Goal: Task Accomplishment & Management: Complete application form

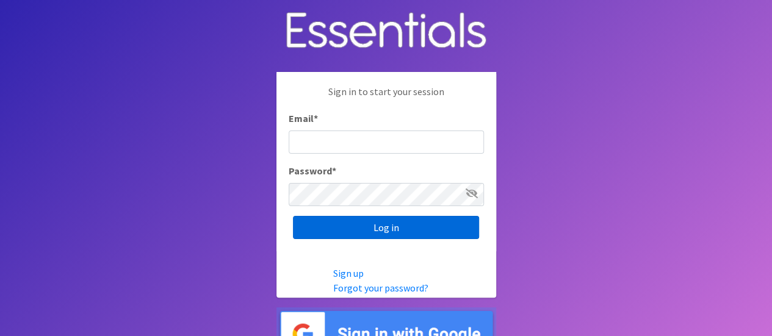
type input "[EMAIL_ADDRESS][DOMAIN_NAME]"
click at [370, 225] on input "Log in" at bounding box center [386, 227] width 186 height 23
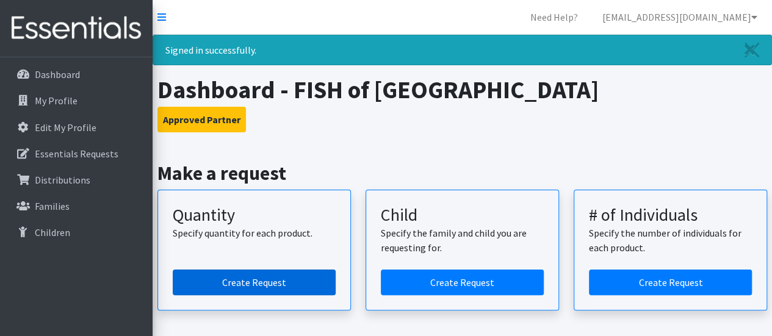
click at [255, 283] on link "Create Request" at bounding box center [254, 283] width 163 height 26
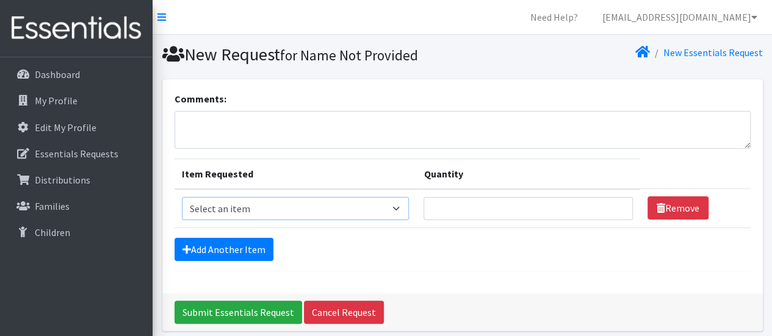
click at [397, 202] on select "Select an item Diaper (Size 2) Diaper (Size 3) Diaper (Size 4) Diaper (Size 5) …" at bounding box center [296, 208] width 228 height 23
select select "12589"
click at [182, 197] on select "Select an item Diaper (Size 2) Diaper (Size 3) Diaper (Size 4) Diaper (Size 5) …" at bounding box center [296, 208] width 228 height 23
click at [443, 212] on input "Quantity" at bounding box center [528, 208] width 209 height 23
type input "500"
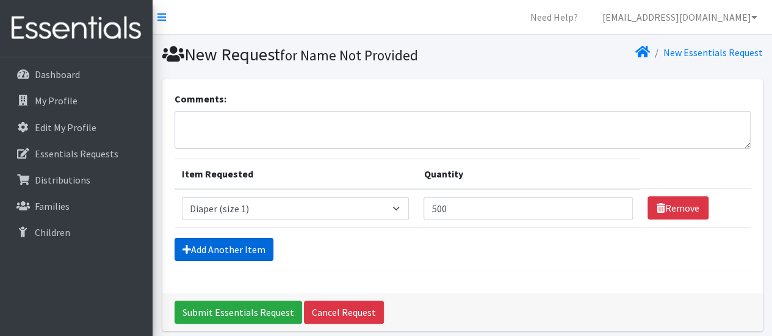
click at [217, 246] on link "Add Another Item" at bounding box center [224, 249] width 99 height 23
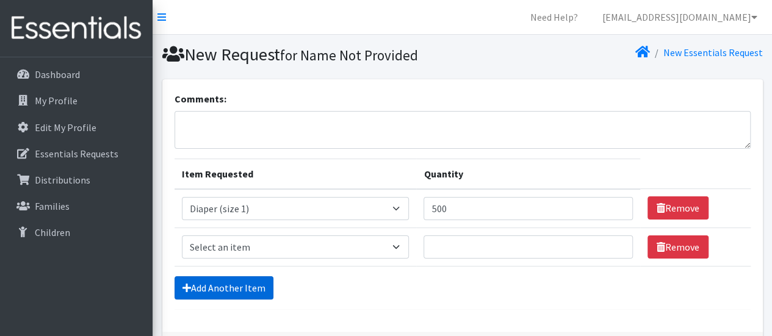
scroll to position [87, 0]
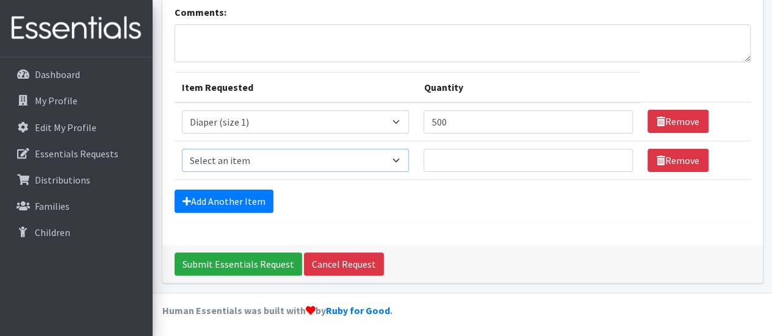
click at [262, 155] on select "Select an item Diaper (Size 2) Diaper (Size 3) Diaper (Size 4) Diaper (Size 5) …" at bounding box center [296, 160] width 228 height 23
select select "2958"
click at [182, 149] on select "Select an item Diaper (Size 2) Diaper (Size 3) Diaper (Size 4) Diaper (Size 5) …" at bounding box center [296, 160] width 228 height 23
click at [476, 158] on input "Quantity" at bounding box center [528, 160] width 209 height 23
type input "500"
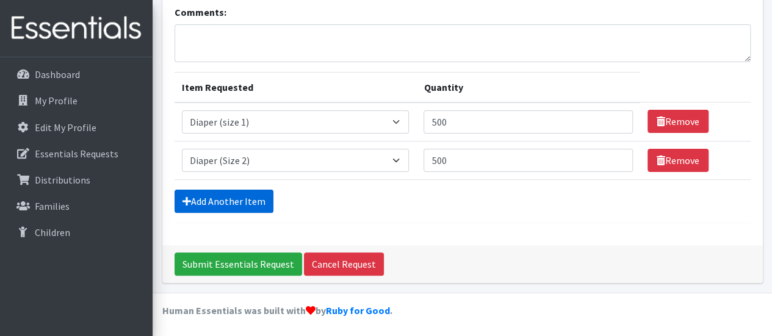
click at [203, 200] on link "Add Another Item" at bounding box center [224, 201] width 99 height 23
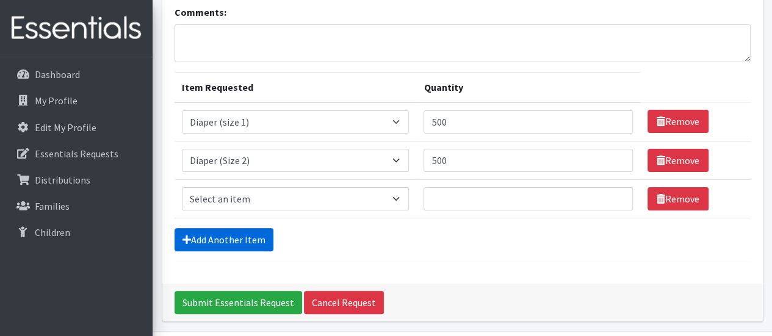
scroll to position [124, 0]
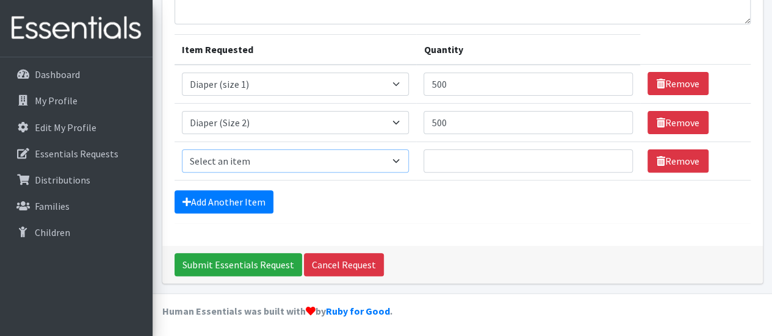
click at [223, 151] on select "Select an item Diaper (Size 2) Diaper (Size 3) Diaper (Size 4) Diaper (Size 5) …" at bounding box center [296, 161] width 228 height 23
select select "2960"
click at [182, 150] on select "Select an item Diaper (Size 2) Diaper (Size 3) Diaper (Size 4) Diaper (Size 5) …" at bounding box center [296, 161] width 228 height 23
click at [448, 157] on input "Quantity" at bounding box center [528, 161] width 209 height 23
type input "500"
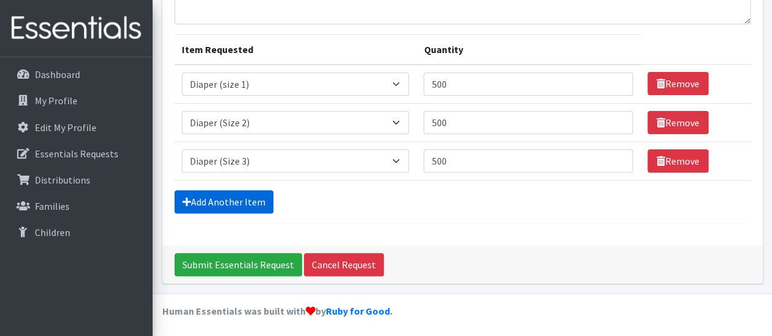
click at [249, 195] on link "Add Another Item" at bounding box center [224, 201] width 99 height 23
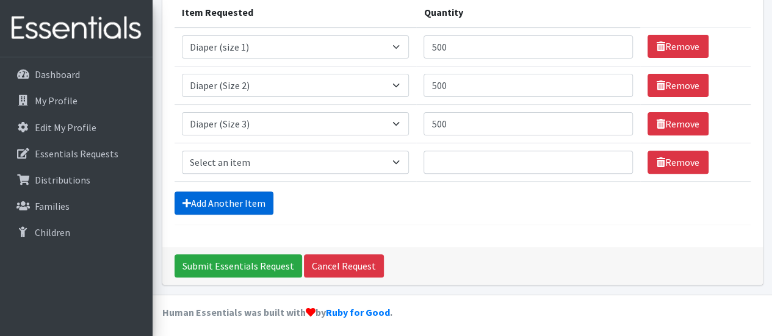
scroll to position [163, 0]
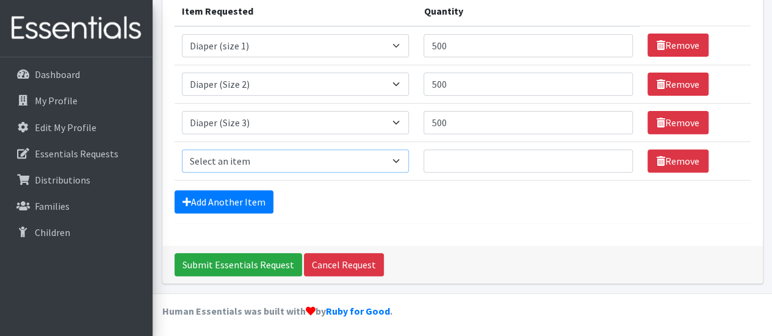
click at [239, 153] on select "Select an item Diaper (Size 2) Diaper (Size 3) Diaper (Size 4) Diaper (Size 5) …" at bounding box center [296, 161] width 228 height 23
select select "2930"
click at [182, 150] on select "Select an item Diaper (Size 2) Diaper (Size 3) Diaper (Size 4) Diaper (Size 5) …" at bounding box center [296, 161] width 228 height 23
click at [227, 10] on th "Item Requested" at bounding box center [296, 11] width 242 height 31
click at [452, 157] on input "Quantity" at bounding box center [528, 161] width 209 height 23
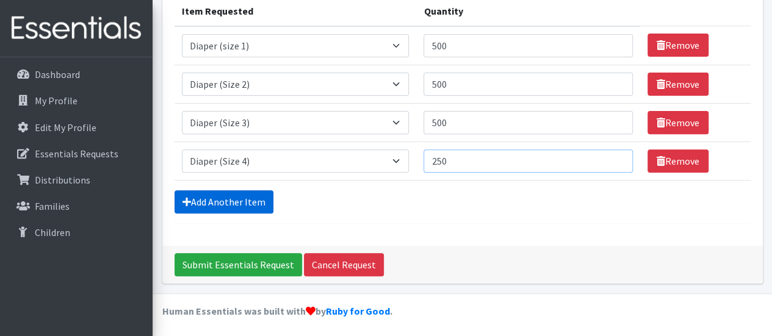
type input "250"
click at [211, 207] on link "Add Another Item" at bounding box center [224, 201] width 99 height 23
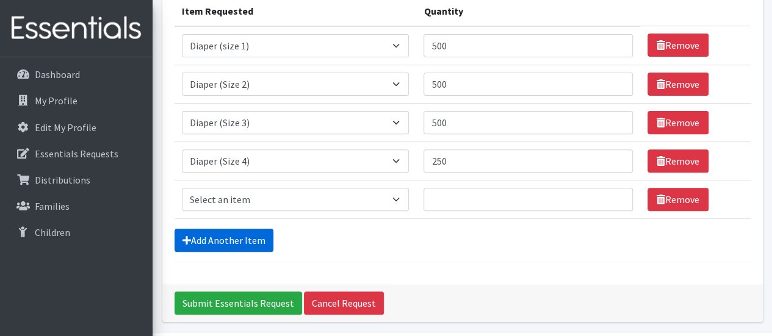
scroll to position [201, 0]
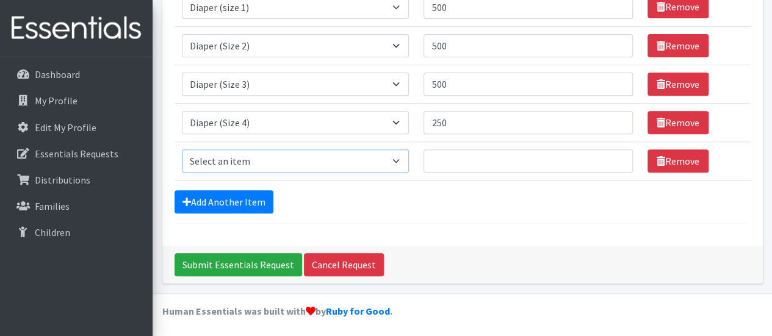
click at [222, 157] on select "Select an item Diaper (Size 2) Diaper (Size 3) Diaper (Size 4) Diaper (Size 5) …" at bounding box center [296, 161] width 228 height 23
select select "2961"
click at [182, 150] on select "Select an item Diaper (Size 2) Diaper (Size 3) Diaper (Size 4) Diaper (Size 5) …" at bounding box center [296, 161] width 228 height 23
click at [452, 160] on input "Quantity" at bounding box center [528, 161] width 209 height 23
type input "500"
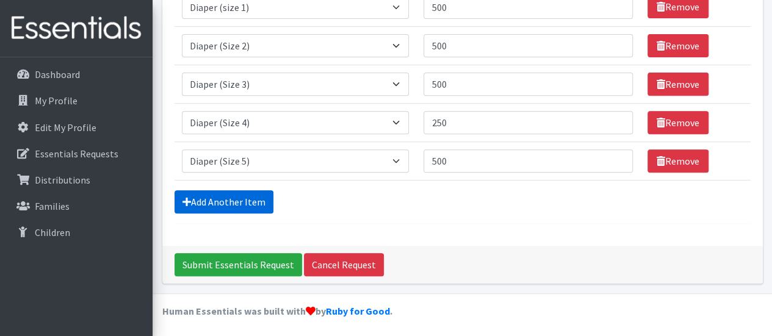
click at [208, 195] on link "Add Another Item" at bounding box center [224, 201] width 99 height 23
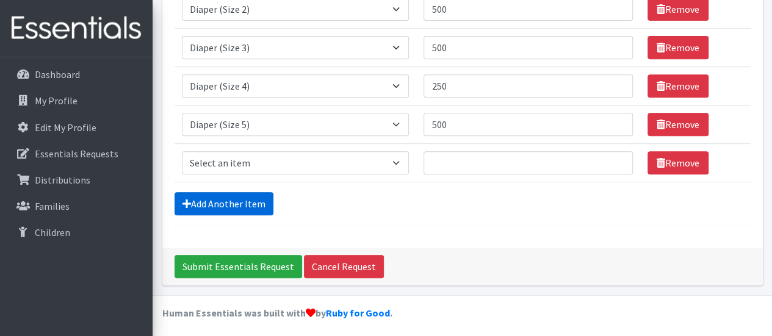
scroll to position [239, 0]
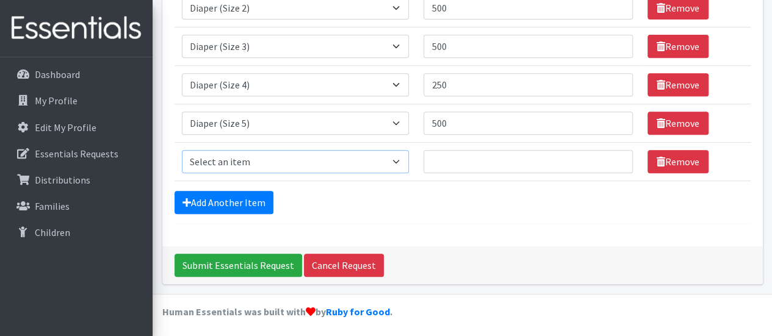
click at [216, 159] on select "Select an item Diaper (Size 2) Diaper (Size 3) Diaper (Size 4) Diaper (Size 5) …" at bounding box center [296, 161] width 228 height 23
select select "2950"
click at [182, 150] on select "Select an item Diaper (Size 2) Diaper (Size 3) Diaper (Size 4) Diaper (Size 5) …" at bounding box center [296, 161] width 228 height 23
click at [441, 157] on input "Quantity" at bounding box center [528, 161] width 209 height 23
type input "500"
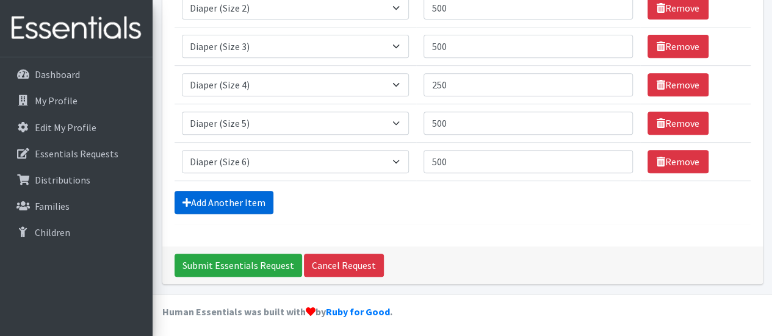
click at [225, 202] on link "Add Another Item" at bounding box center [224, 202] width 99 height 23
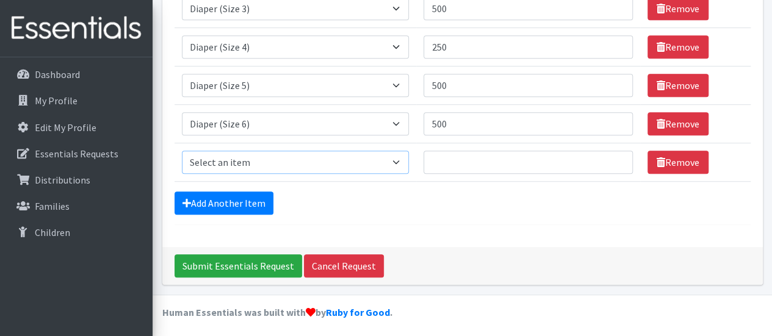
click at [243, 153] on select "Select an item Diaper (Size 2) Diaper (Size 3) Diaper (Size 4) Diaper (Size 5) …" at bounding box center [296, 162] width 228 height 23
select select "2937"
click at [182, 151] on select "Select an item Diaper (Size 2) Diaper (Size 3) Diaper (Size 4) Diaper (Size 5) …" at bounding box center [296, 162] width 228 height 23
click at [442, 164] on input "Quantity" at bounding box center [528, 162] width 209 height 23
type input "144"
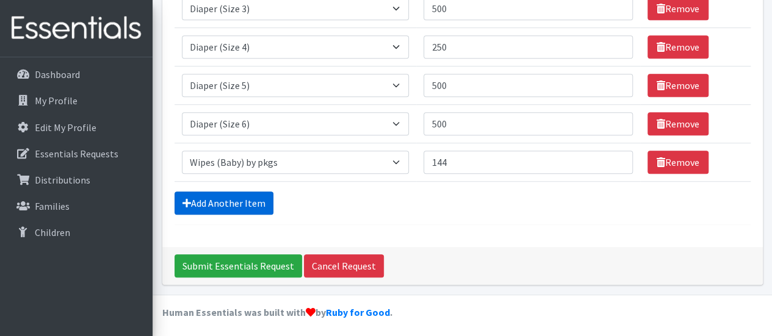
click at [226, 192] on link "Add Another Item" at bounding box center [224, 203] width 99 height 23
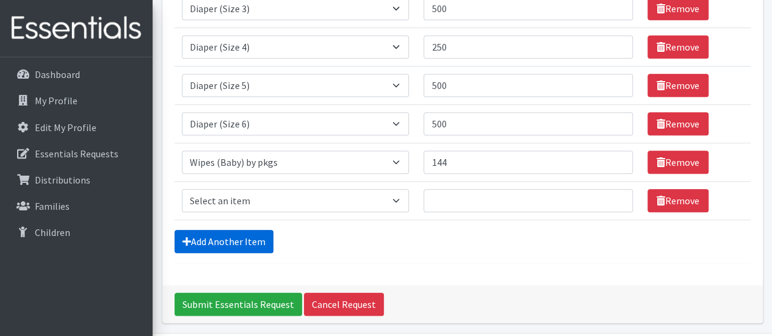
scroll to position [316, 0]
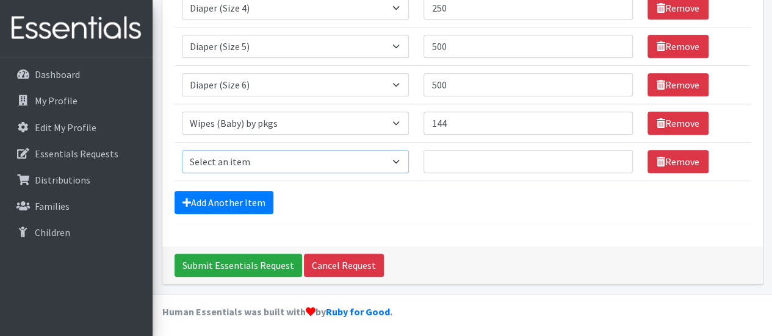
click at [234, 157] on select "Select an item Diaper (Size 2) Diaper (Size 3) Diaper (Size 4) Diaper (Size 5) …" at bounding box center [296, 161] width 228 height 23
select select "2955"
click at [182, 150] on select "Select an item Diaper (Size 2) Diaper (Size 3) Diaper (Size 4) Diaper (Size 5) …" at bounding box center [296, 161] width 228 height 23
click at [444, 159] on input "Quantity" at bounding box center [528, 161] width 209 height 23
type input "1"
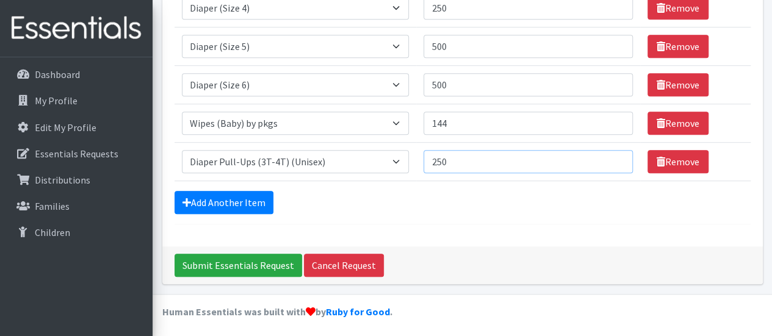
type input "250"
click at [456, 198] on div "Add Another Item" at bounding box center [463, 202] width 576 height 23
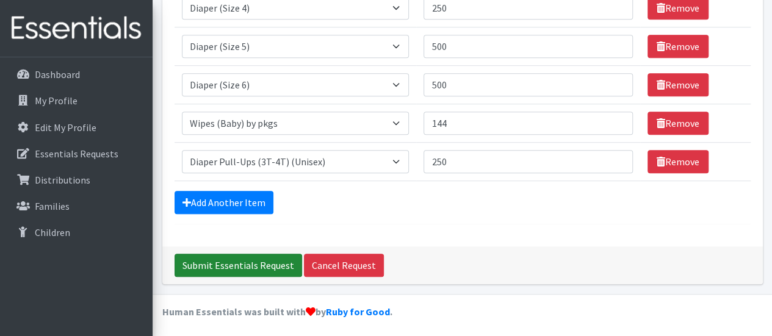
click at [251, 261] on input "Submit Essentials Request" at bounding box center [239, 265] width 128 height 23
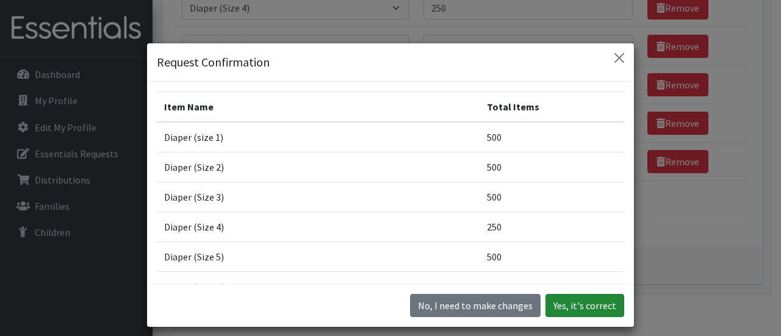
click at [565, 301] on button "Yes, it's correct" at bounding box center [585, 305] width 79 height 23
